Goal: Obtain resource: Download file/media

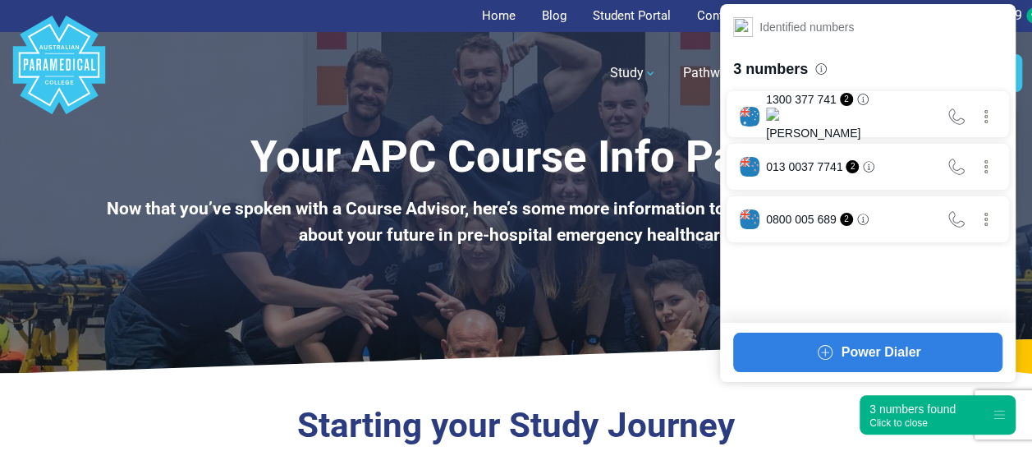
click at [906, 402] on div "3 numbers found" at bounding box center [912, 409] width 86 height 16
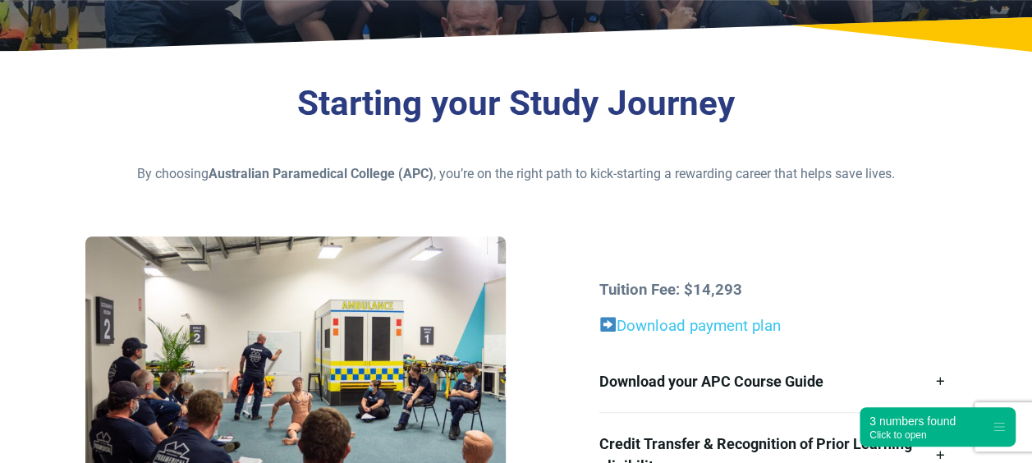
scroll to position [358, 0]
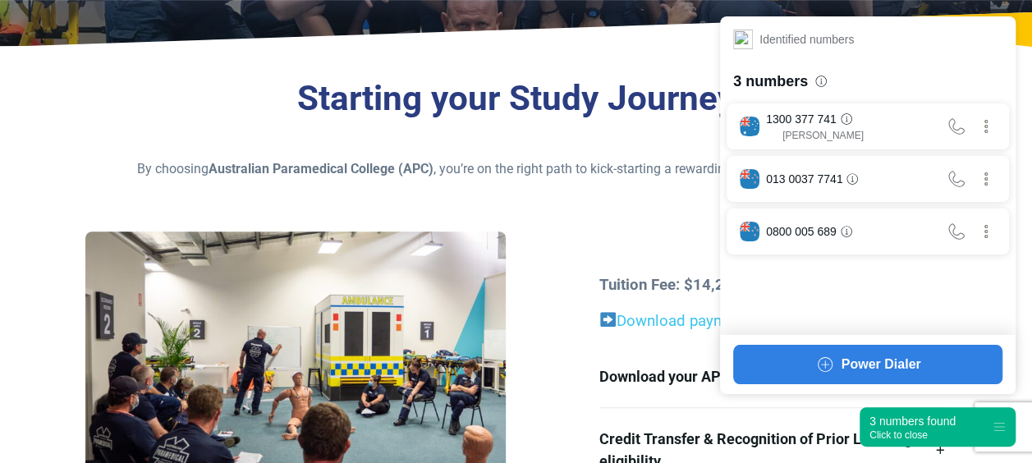
click at [952, 425] on div "3 numbers found" at bounding box center [912, 421] width 86 height 16
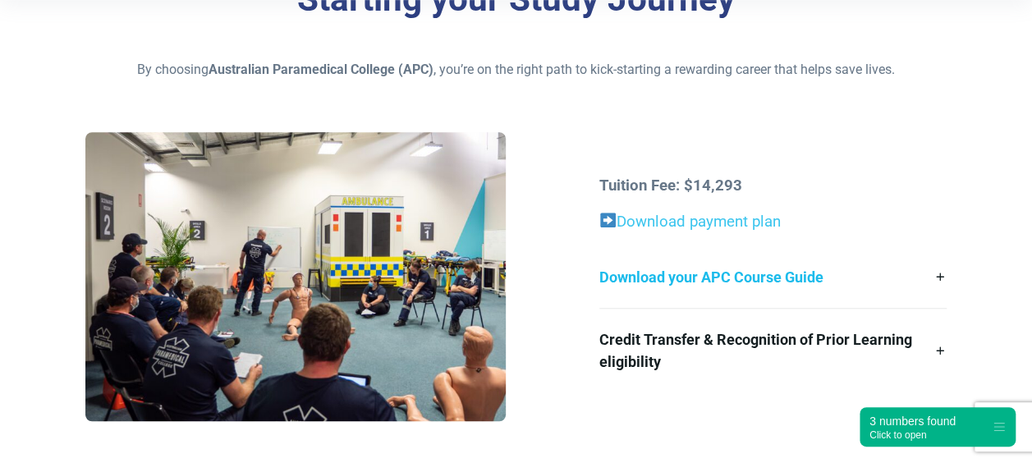
scroll to position [428, 0]
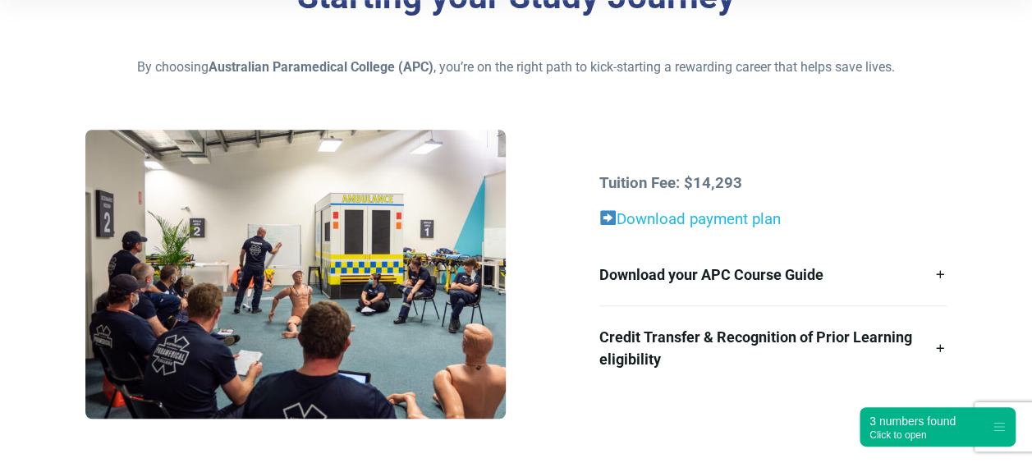
click at [680, 216] on link "Download payment plan" at bounding box center [698, 219] width 164 height 18
